Goal: Find specific page/section: Locate item on page

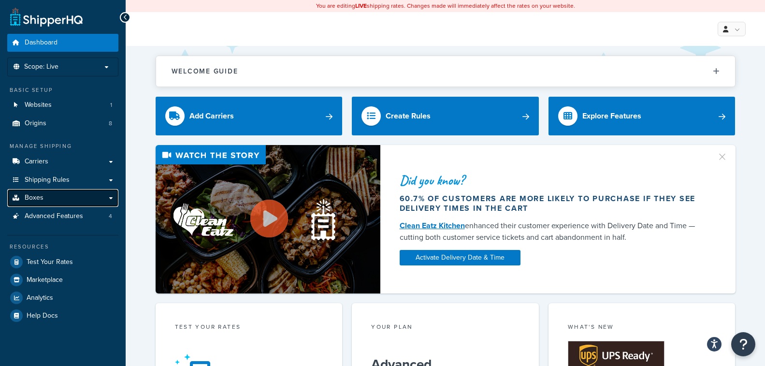
click at [33, 198] on span "Boxes" at bounding box center [34, 198] width 19 height 8
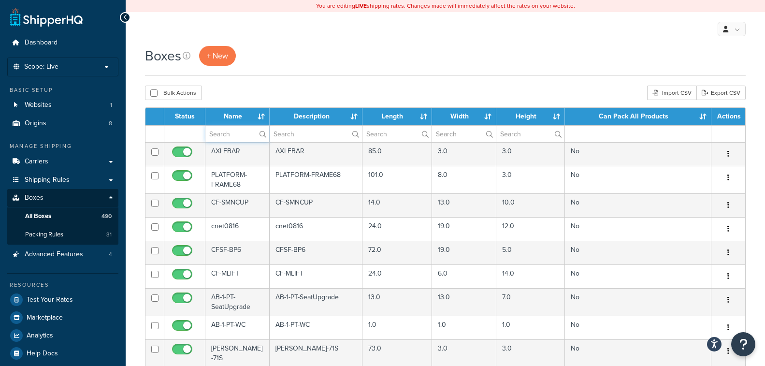
click at [223, 133] on input "text" at bounding box center [237, 134] width 64 height 16
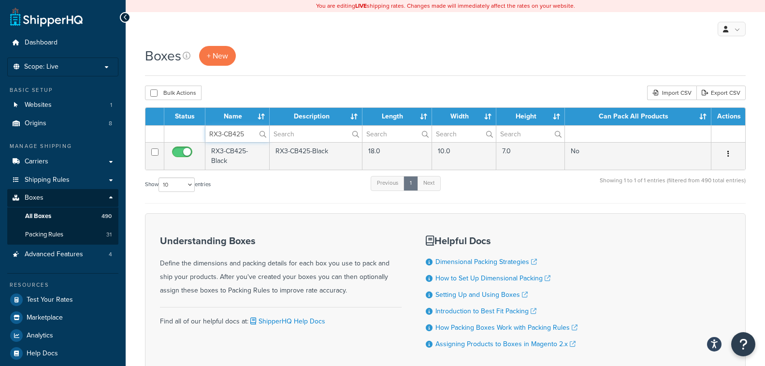
type input "RX3-CB425"
click at [302, 207] on form "Status Name Description Length Width Height Can Pack All Products Actions RX3-C…" at bounding box center [445, 238] width 601 height 263
